Goal: Information Seeking & Learning: Learn about a topic

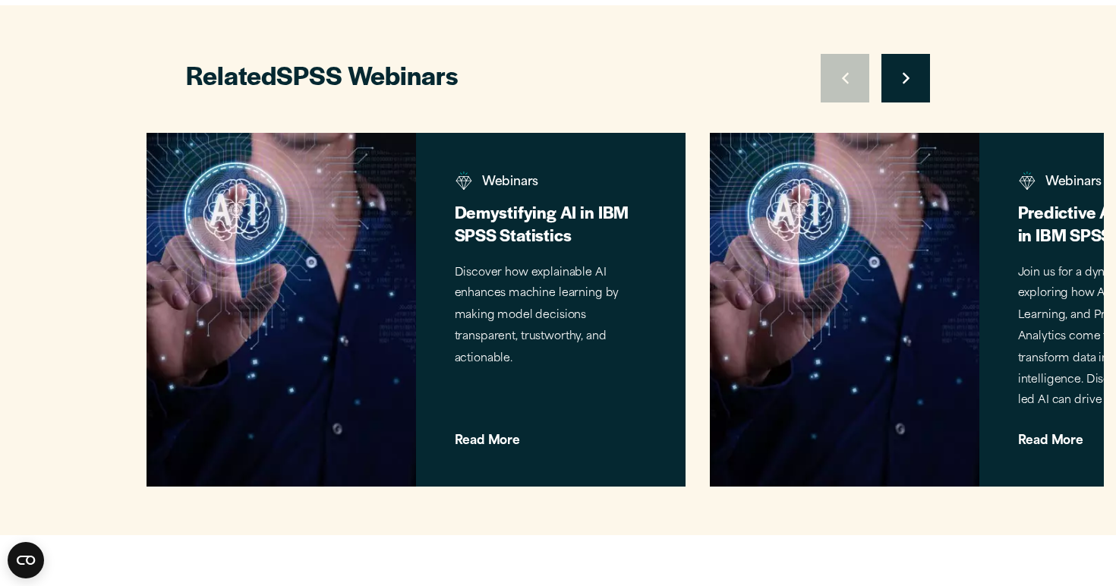
scroll to position [1849, 0]
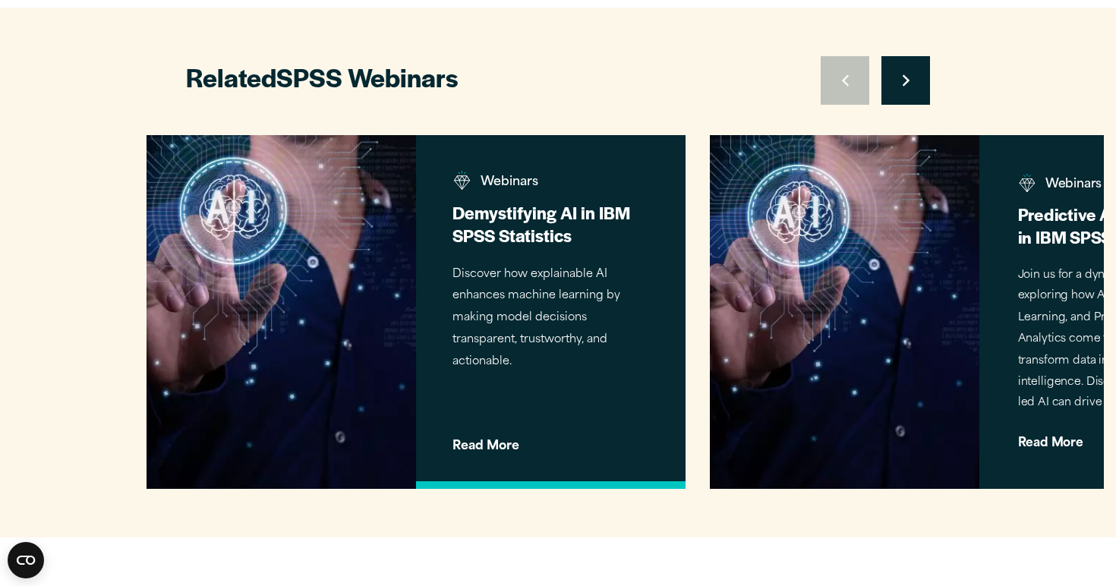
click at [554, 219] on h3 "Demystifying AI in IBM SPSS Statistics" at bounding box center [551, 224] width 197 height 46
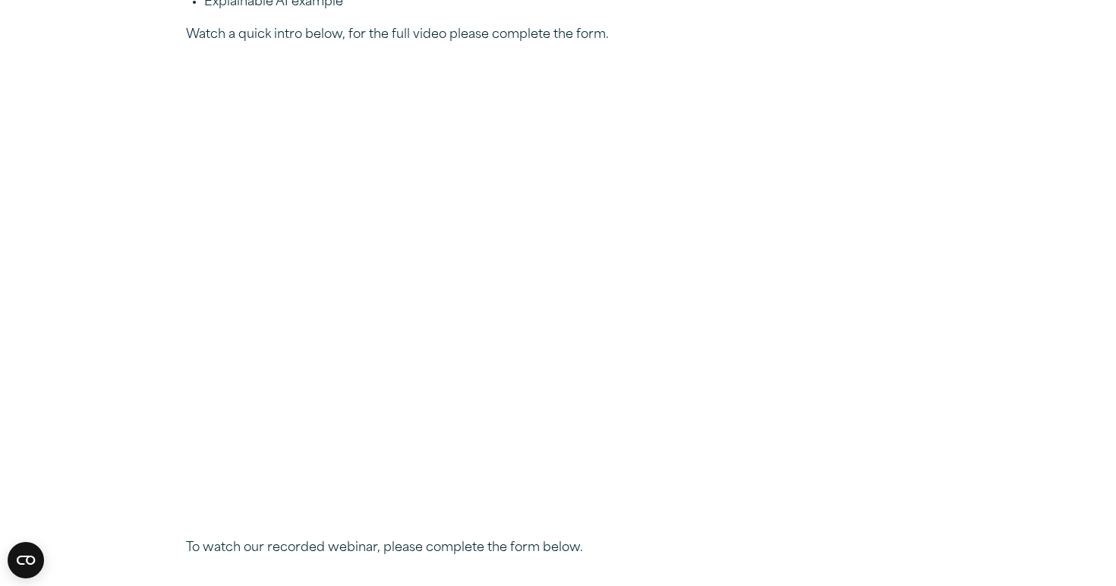
scroll to position [614, 0]
